Goal: Information Seeking & Learning: Find specific fact

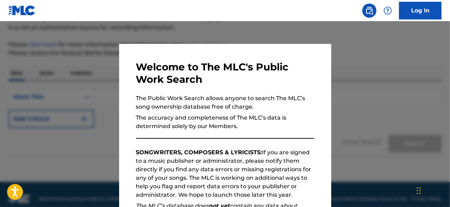
scroll to position [71, 0]
click at [411, 124] on div at bounding box center [225, 124] width 450 height 207
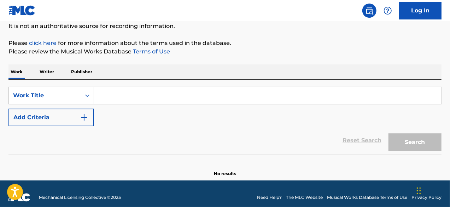
click at [74, 74] on p "Publisher" at bounding box center [81, 71] width 25 height 15
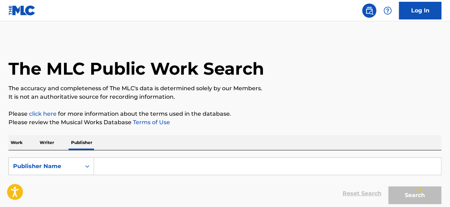
click at [167, 168] on input "Search Form" at bounding box center [267, 166] width 347 height 17
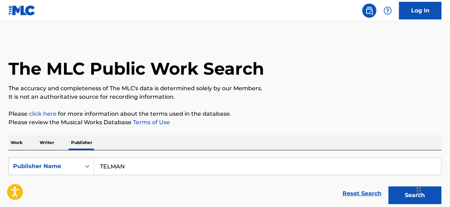
click at [402, 192] on button "Search" at bounding box center [415, 195] width 53 height 18
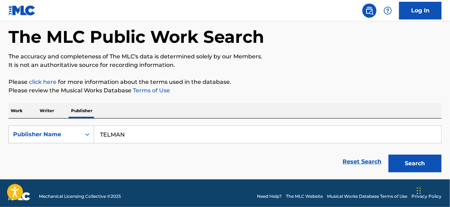
scroll to position [33, 0]
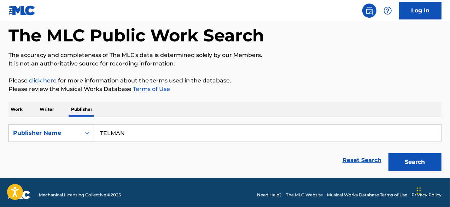
click at [403, 167] on button "Search" at bounding box center [415, 162] width 53 height 18
click at [139, 131] on input "TELMAN" at bounding box center [267, 132] width 347 height 17
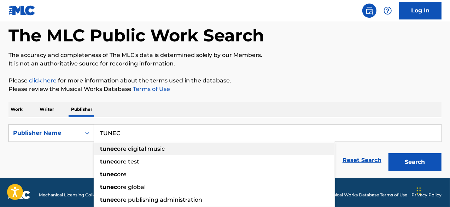
click at [145, 146] on span "ore digital music" at bounding box center [141, 148] width 48 height 7
type input "tunecore digital music"
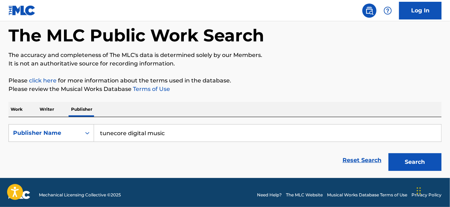
click at [392, 161] on button "Search" at bounding box center [415, 162] width 53 height 18
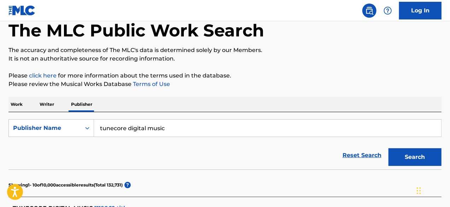
scroll to position [40, 0]
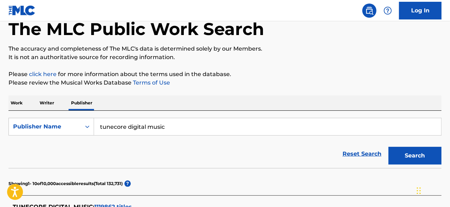
click at [47, 104] on p "Writer" at bounding box center [46, 102] width 19 height 15
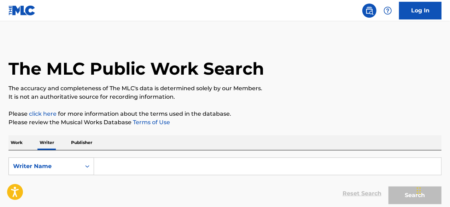
click at [112, 167] on input "Search Form" at bounding box center [267, 166] width 347 height 17
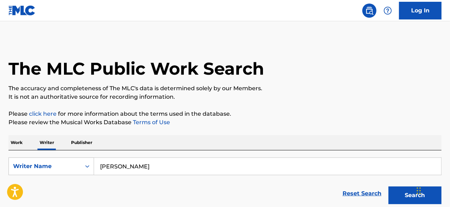
click at [390, 191] on button "Search" at bounding box center [415, 195] width 53 height 18
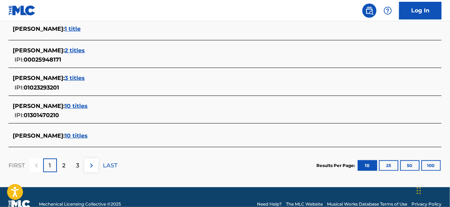
scroll to position [326, 0]
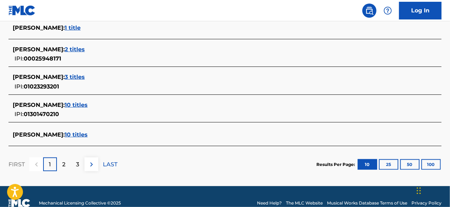
click at [90, 164] on img at bounding box center [91, 164] width 8 height 8
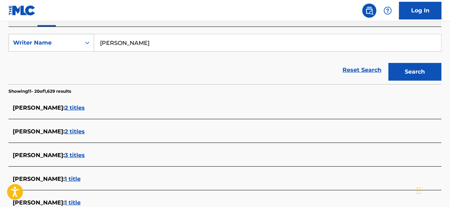
scroll to position [126, 0]
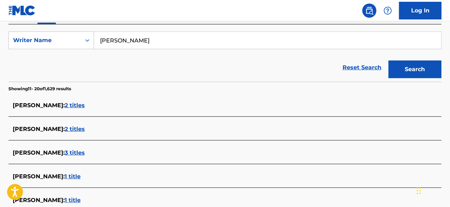
click at [326, 45] on input "[PERSON_NAME]" at bounding box center [267, 40] width 347 height 17
type input "C"
click at [389, 60] on button "Search" at bounding box center [415, 69] width 53 height 18
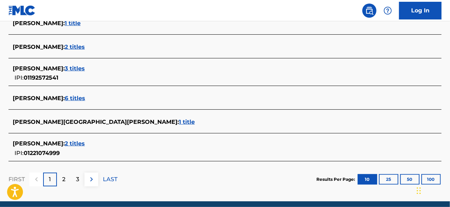
scroll to position [309, 0]
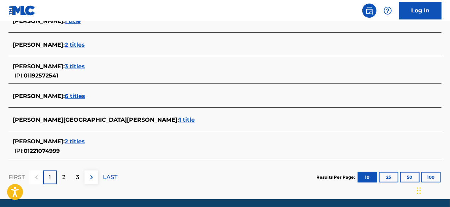
click at [87, 175] on img at bounding box center [91, 177] width 8 height 8
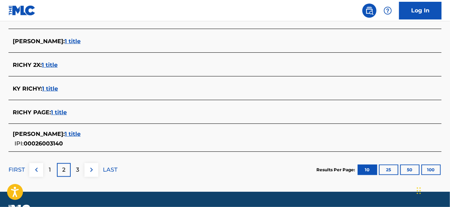
scroll to position [326, 0]
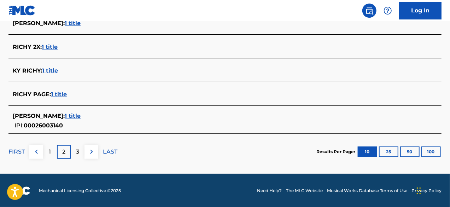
click at [90, 153] on img at bounding box center [91, 151] width 8 height 8
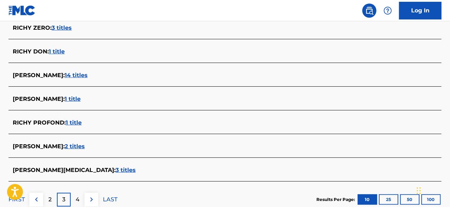
scroll to position [286, 0]
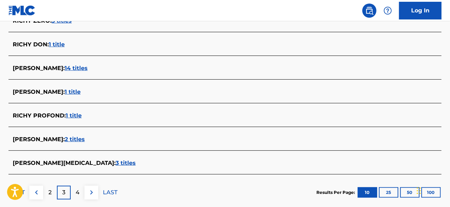
click at [396, 192] on button "25" at bounding box center [388, 192] width 19 height 11
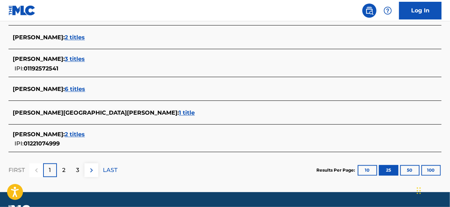
scroll to position [679, 0]
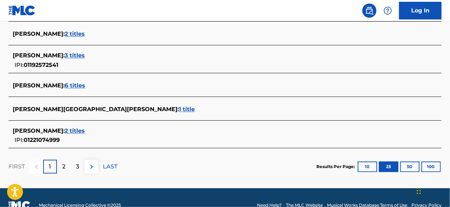
click at [409, 164] on button "50" at bounding box center [409, 166] width 19 height 11
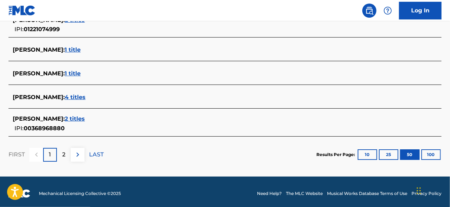
scroll to position [1313, 0]
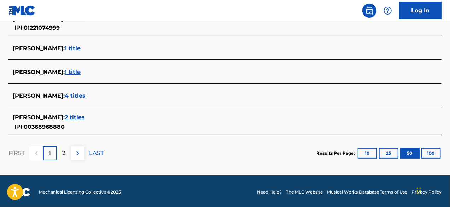
click at [66, 152] on div "2" at bounding box center [64, 153] width 14 height 14
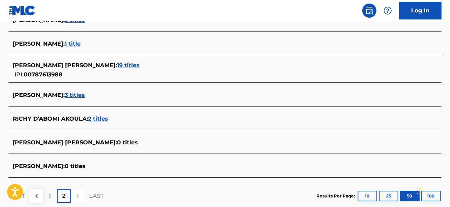
scroll to position [1215, 0]
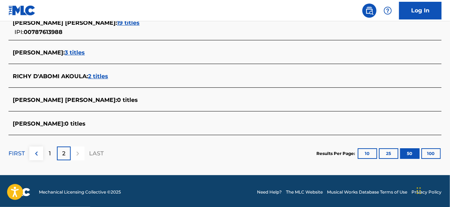
click at [80, 149] on div at bounding box center [78, 153] width 14 height 14
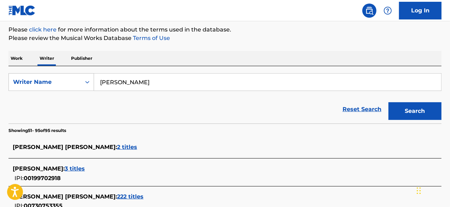
scroll to position [71, 0]
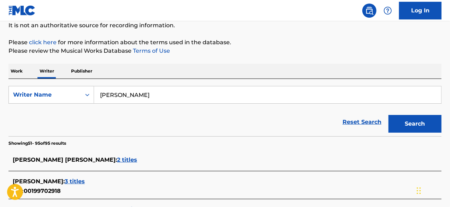
click at [173, 100] on input "[PERSON_NAME]" at bounding box center [267, 94] width 347 height 17
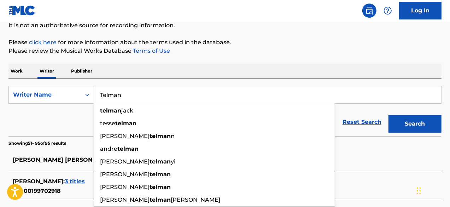
type input "Telman"
click at [419, 120] on button "Search" at bounding box center [415, 124] width 53 height 18
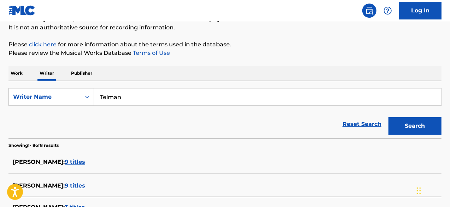
scroll to position [60, 0]
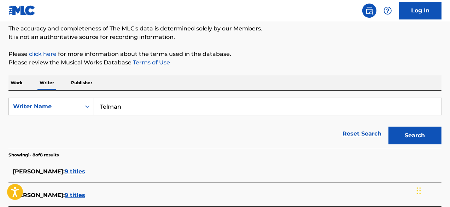
click at [16, 85] on p "Work" at bounding box center [16, 82] width 16 height 15
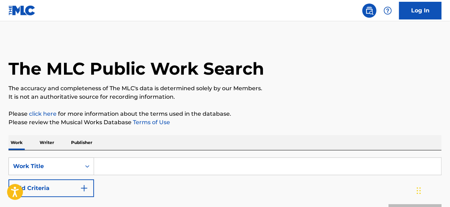
click at [115, 162] on input "Search Form" at bounding box center [267, 166] width 347 height 17
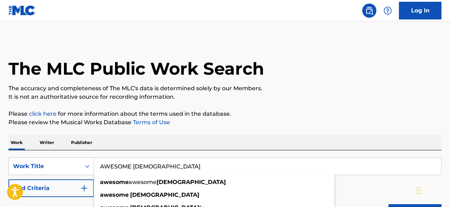
type input "AWESOME [DEMOGRAPHIC_DATA]"
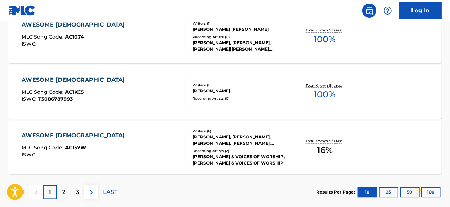
scroll to position [646, 0]
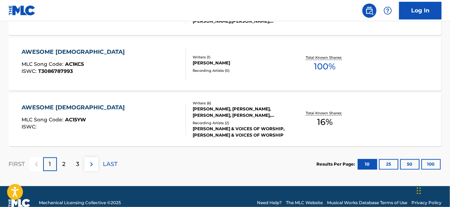
click at [409, 163] on button "50" at bounding box center [409, 164] width 19 height 11
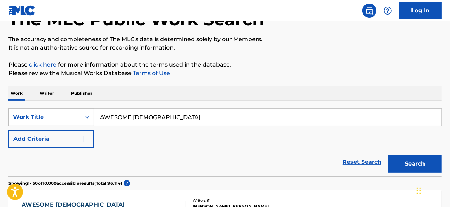
scroll to position [112, 0]
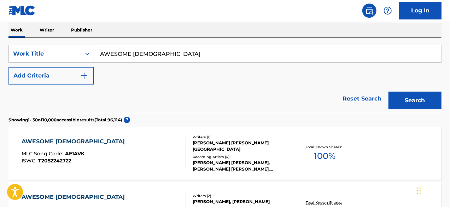
click at [86, 72] on img "Search Form" at bounding box center [84, 75] width 8 height 8
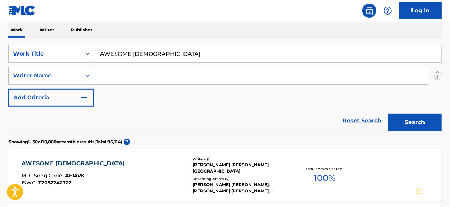
click at [128, 75] on input "Search Form" at bounding box center [261, 75] width 334 height 17
click at [418, 120] on button "Search" at bounding box center [415, 123] width 53 height 18
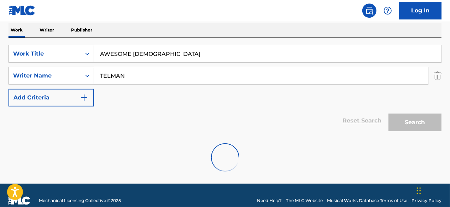
scroll to position [100, 0]
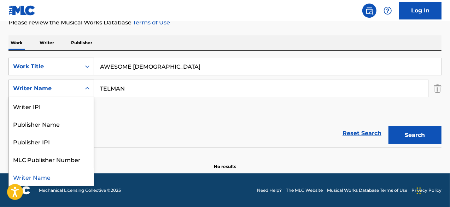
click at [83, 85] on div "Search Form" at bounding box center [87, 88] width 13 height 13
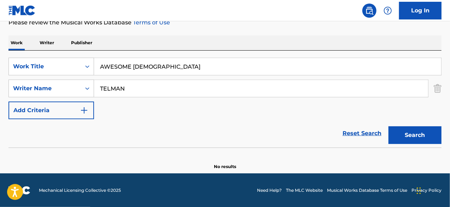
click at [144, 89] on input "TELMAN" at bounding box center [261, 88] width 334 height 17
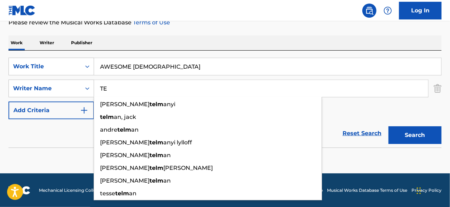
type input "T"
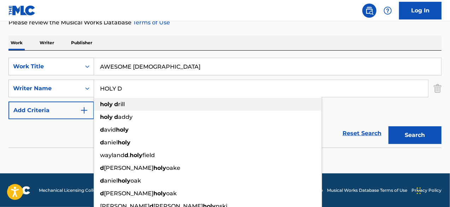
click at [119, 107] on span "rill" at bounding box center [121, 104] width 7 height 7
type input "holy drill"
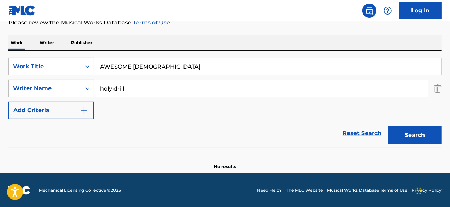
click at [419, 140] on button "Search" at bounding box center [415, 135] width 53 height 18
click at [154, 67] on input "AWESOME [DEMOGRAPHIC_DATA]" at bounding box center [267, 66] width 347 height 17
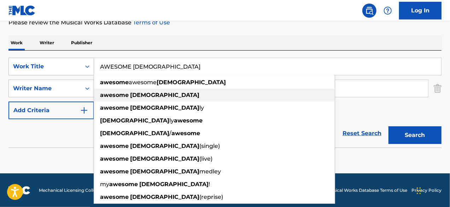
click at [144, 95] on div "awesome [DEMOGRAPHIC_DATA]" at bounding box center [214, 95] width 241 height 13
type input "awesome [DEMOGRAPHIC_DATA]"
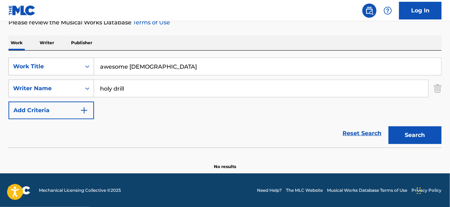
click at [395, 130] on button "Search" at bounding box center [415, 135] width 53 height 18
click at [137, 91] on input "holy drill" at bounding box center [261, 88] width 334 height 17
type input "h"
click at [389, 126] on button "Search" at bounding box center [415, 135] width 53 height 18
type input "T"
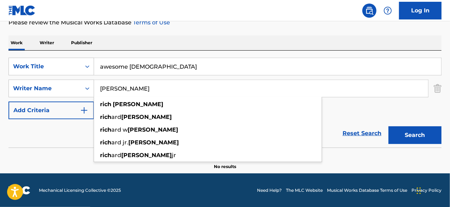
click at [389, 126] on button "Search" at bounding box center [415, 135] width 53 height 18
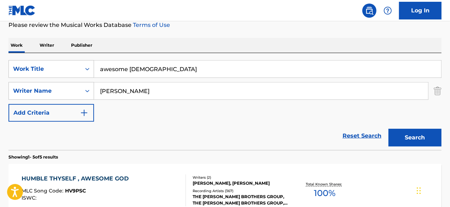
scroll to position [86, 0]
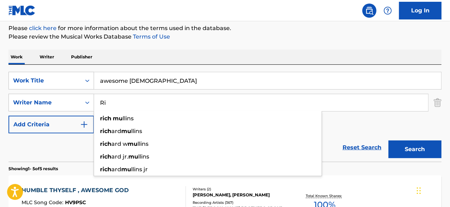
type input "R"
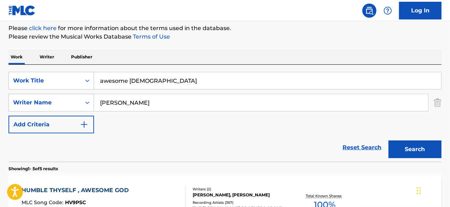
click at [389, 140] on button "Search" at bounding box center [415, 149] width 53 height 18
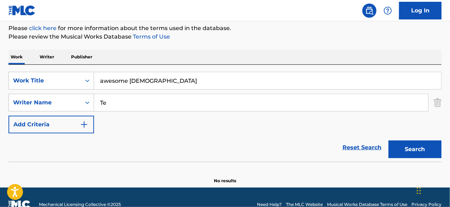
type input "T"
click at [80, 124] on img "Search Form" at bounding box center [84, 124] width 8 height 8
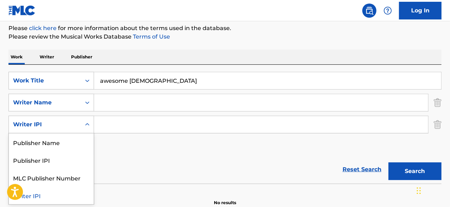
click at [84, 126] on icon "Search Form" at bounding box center [87, 124] width 7 height 7
click at [435, 123] on img "Search Form" at bounding box center [438, 125] width 8 height 18
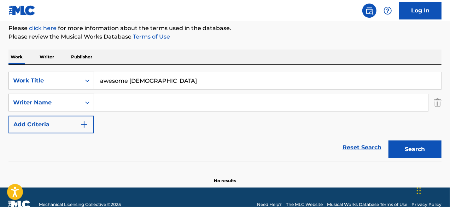
click at [190, 105] on input "Search Form" at bounding box center [261, 102] width 334 height 17
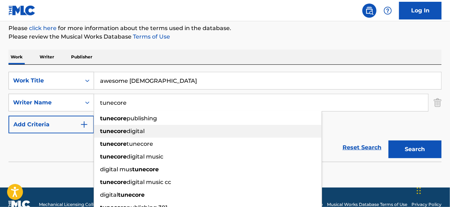
click at [157, 126] on div "tunecore digital" at bounding box center [208, 131] width 228 height 13
type input "tunecore digital"
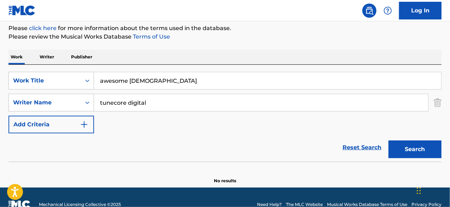
click at [401, 146] on button "Search" at bounding box center [415, 149] width 53 height 18
click at [295, 87] on input "awesome [DEMOGRAPHIC_DATA]" at bounding box center [267, 80] width 347 height 17
type input "awesome awesome god"
drag, startPoint x: 144, startPoint y: 72, endPoint x: 64, endPoint y: 76, distance: 80.0
click at [64, 76] on div "SearchWithCriteriaefe860b4-cc0f-4562-b00f-7c04972648eb Work Title awesome aweso…" at bounding box center [224, 81] width 433 height 18
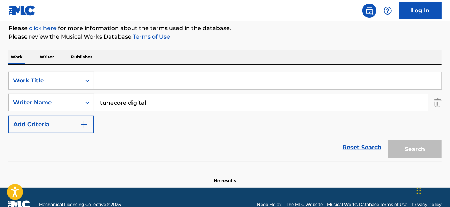
click at [51, 59] on p "Writer" at bounding box center [46, 57] width 19 height 15
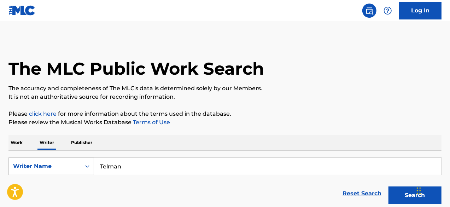
click at [175, 168] on input "Telman" at bounding box center [267, 166] width 347 height 17
type input "[PERSON_NAME]"
click at [389, 186] on button "Search" at bounding box center [415, 195] width 53 height 18
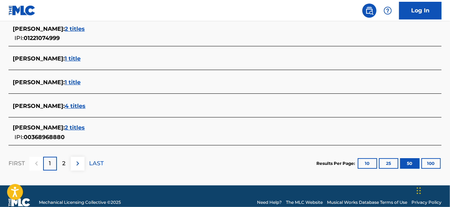
scroll to position [1313, 0]
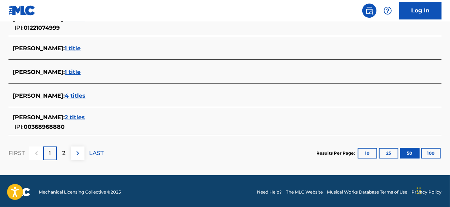
click at [63, 149] on p "2" at bounding box center [63, 153] width 3 height 8
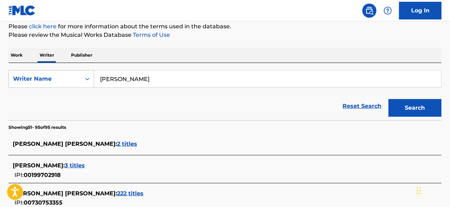
scroll to position [60, 0]
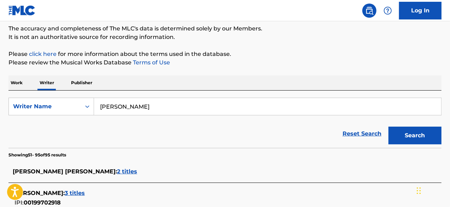
click at [367, 133] on link "Reset Search" at bounding box center [362, 134] width 46 height 16
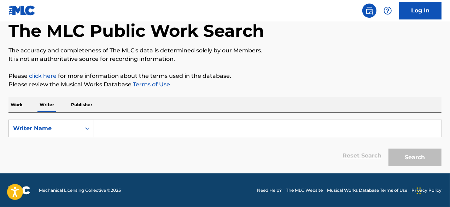
click at [80, 104] on p "Publisher" at bounding box center [81, 104] width 25 height 15
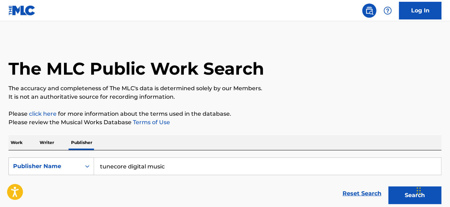
click at [395, 190] on button "Search" at bounding box center [415, 195] width 53 height 18
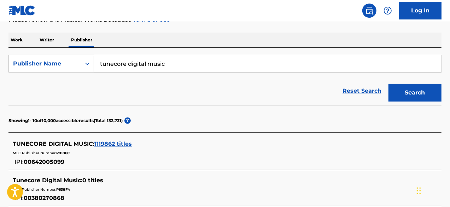
scroll to position [105, 0]
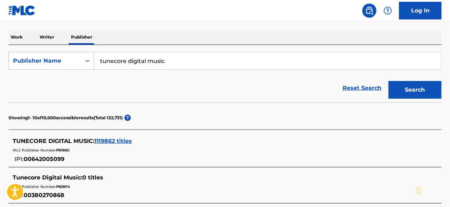
drag, startPoint x: 185, startPoint y: 60, endPoint x: 77, endPoint y: 62, distance: 108.6
click at [77, 62] on div "SearchWithCriteria8a28915c-e6d0-4ade-b163-76cd6b99e95e Publisher Name tunecore …" at bounding box center [224, 61] width 433 height 18
click at [389, 81] on button "Search" at bounding box center [415, 90] width 53 height 18
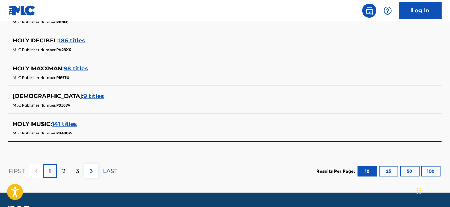
scroll to position [399, 0]
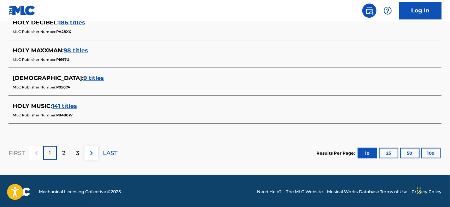
click at [412, 148] on button "50" at bounding box center [409, 153] width 19 height 11
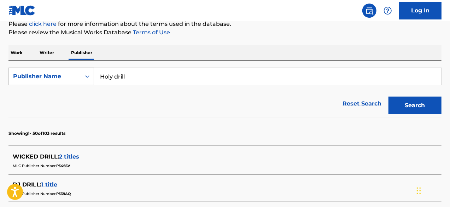
scroll to position [71, 0]
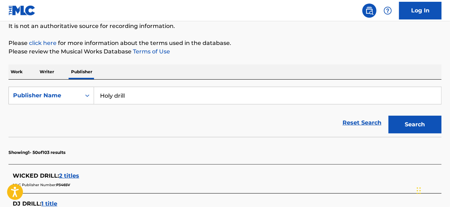
click at [189, 97] on input "Holy drill" at bounding box center [267, 95] width 347 height 17
type input "Holy drill production"
click at [389, 116] on button "Search" at bounding box center [415, 125] width 53 height 18
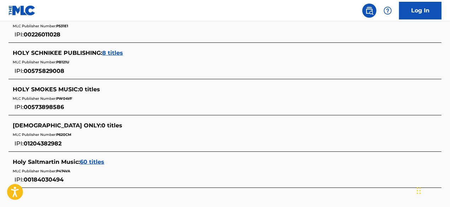
scroll to position [1665, 0]
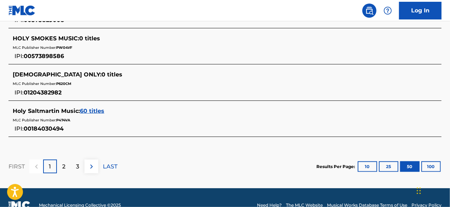
click at [430, 161] on button "100" at bounding box center [430, 166] width 19 height 11
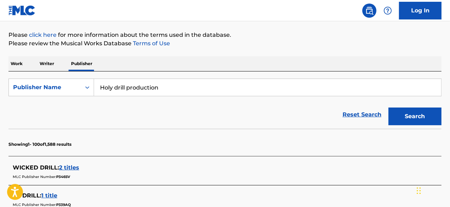
scroll to position [75, 0]
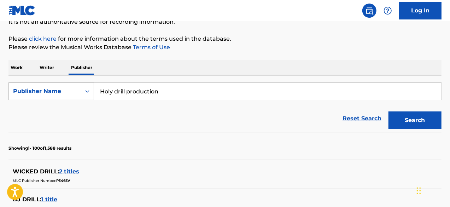
click at [45, 87] on div "Publisher Name" at bounding box center [45, 91] width 72 height 13
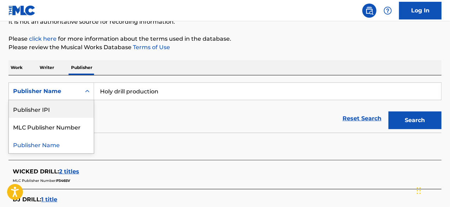
click at [48, 112] on div "Publisher IPI" at bounding box center [51, 109] width 85 height 18
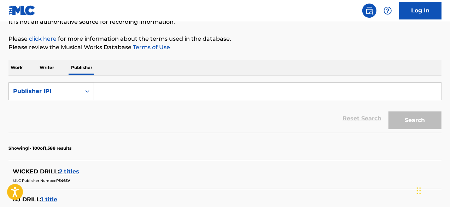
click at [45, 69] on p "Writer" at bounding box center [46, 67] width 19 height 15
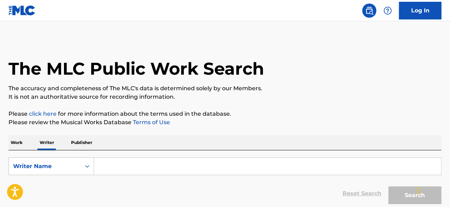
click at [112, 159] on input "Search Form" at bounding box center [267, 166] width 347 height 17
